Goal: Use online tool/utility: Use online tool/utility

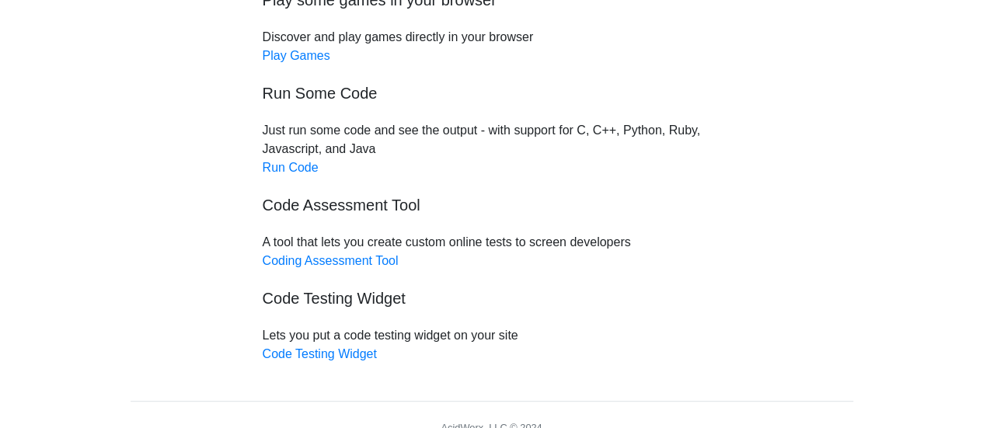
scroll to position [233, 0]
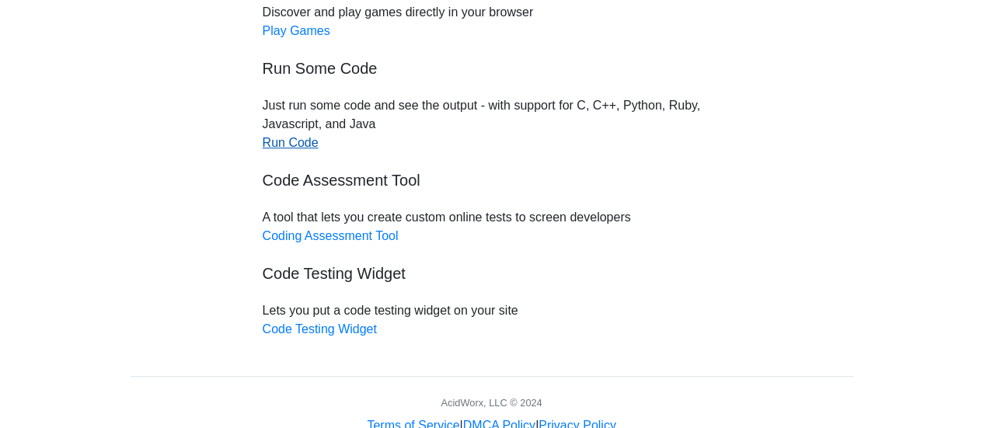
drag, startPoint x: 305, startPoint y: 139, endPoint x: 316, endPoint y: 145, distance: 12.5
click at [305, 139] on link "Run Code" at bounding box center [291, 142] width 56 height 13
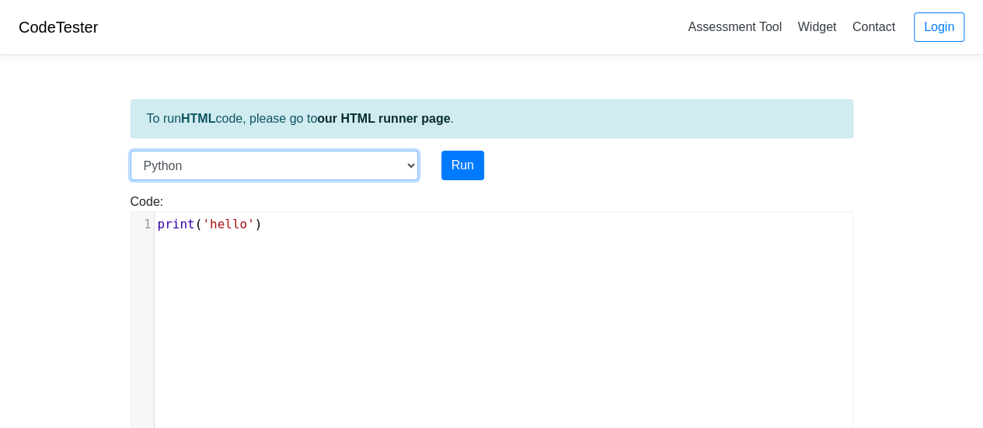
click at [373, 159] on select "C C++ Go Java Javascript Python Ruby" at bounding box center [275, 166] width 288 height 30
select select "c"
click at [131, 151] on select "C C++ Go Java Javascript Python Ruby" at bounding box center [275, 166] width 288 height 30
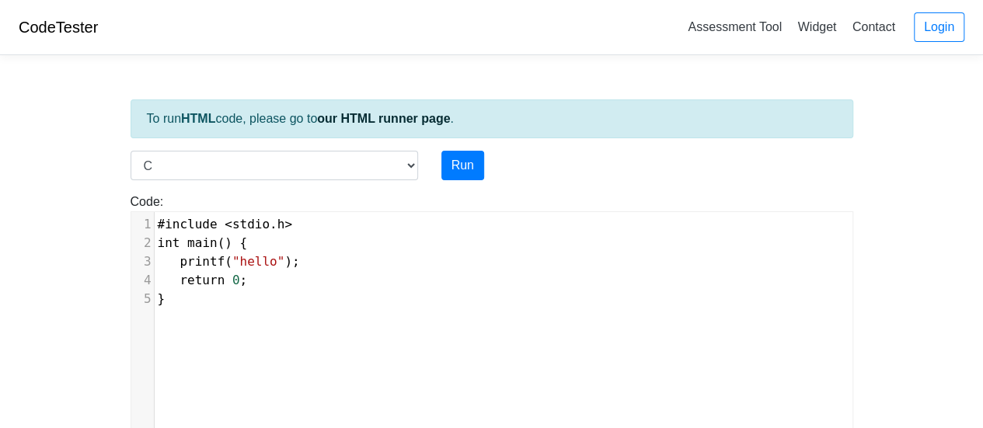
scroll to position [6, 0]
type textarea ""hello""
drag, startPoint x: 225, startPoint y: 258, endPoint x: 273, endPoint y: 263, distance: 47.7
click at [273, 263] on span "printf ( "hello" );" at bounding box center [229, 261] width 142 height 15
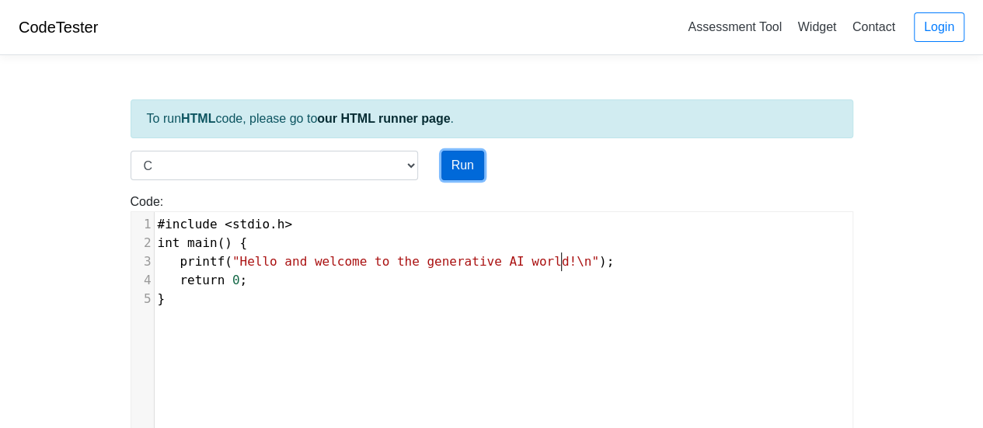
click at [458, 159] on button "Run" at bounding box center [462, 166] width 43 height 30
type input "https://codetester.io/runner?s=10zQJp91Wy"
type textarea "Stdout: Hello and welcome to the generative AI world!"
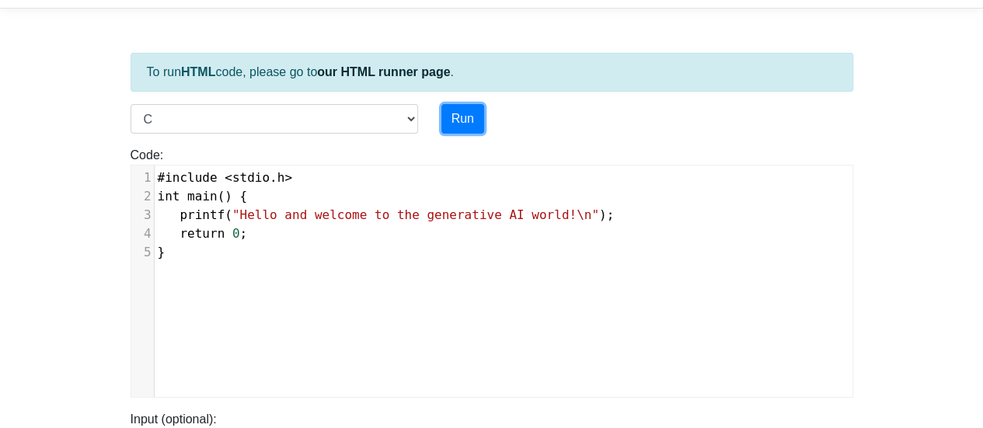
scroll to position [0, 0]
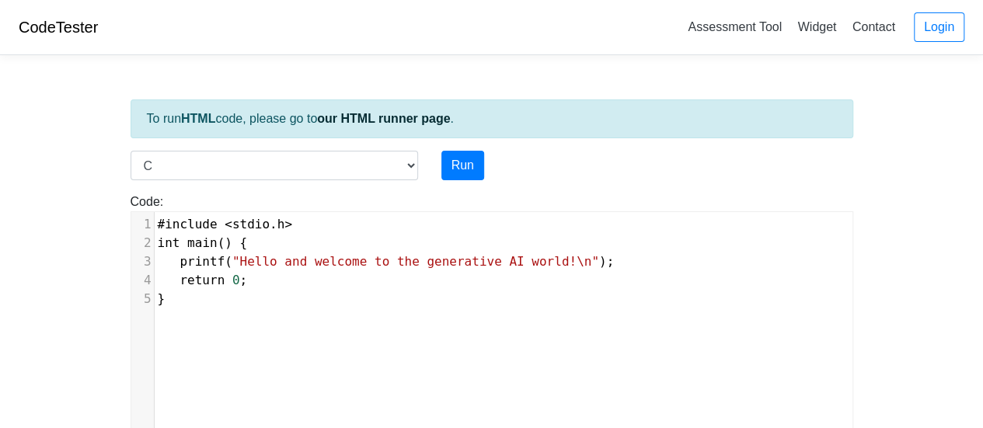
click at [665, 319] on div "x 1 #include < stdio . h > 2 int main () { 3 printf ( "Hello and welcome to the…" at bounding box center [503, 339] width 744 height 255
click at [451, 164] on button "Run" at bounding box center [462, 166] width 43 height 30
type input "https://codetester.io/runner?s=NZz8d8O3zn"
type textarea "Stdout: Hello and welcome to the generative AI world!"
click at [459, 168] on button "Run" at bounding box center [462, 166] width 43 height 30
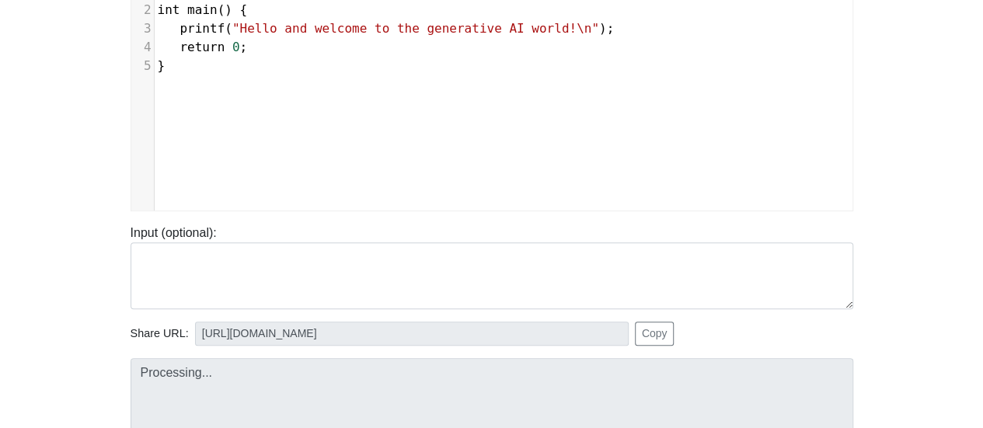
type input "https://codetester.io/runner?s=KxzKyx37l1"
type textarea "Stdout: Hello and welcome to the generative AI world!"
